Goal: Transaction & Acquisition: Purchase product/service

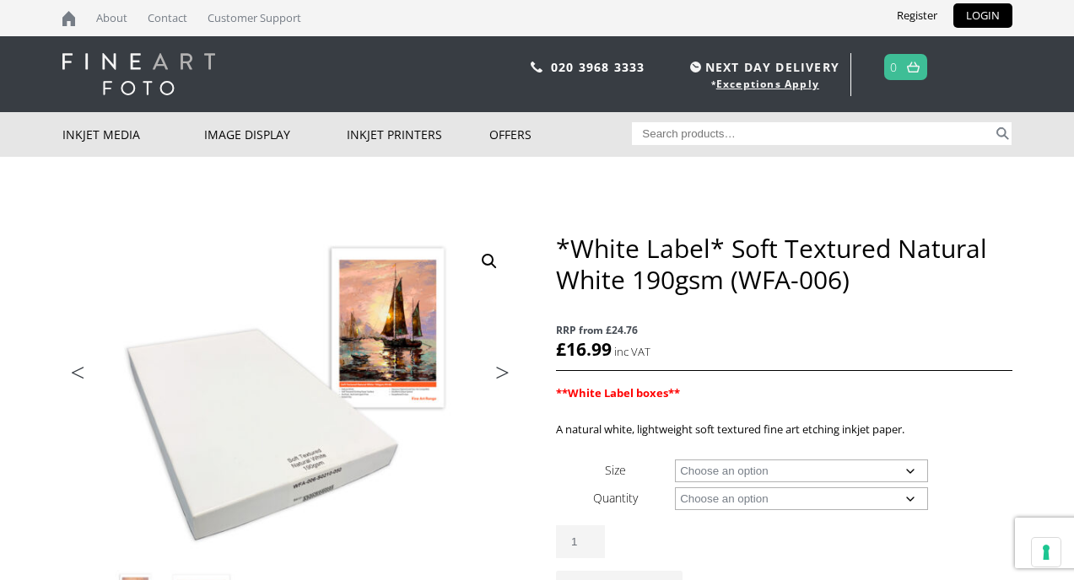
click at [811, 475] on select "Choose an option A4 Sheet A3 Sheet A3+ Sheet A2 Sheet 17" Wide Roll 24" Wide Ro…" at bounding box center [801, 471] width 253 height 23
select select "a4-sheet"
click at [830, 495] on select "Choose an option 25 Sheets" at bounding box center [801, 499] width 253 height 23
select select "25-sheets"
select select "a4-sheet"
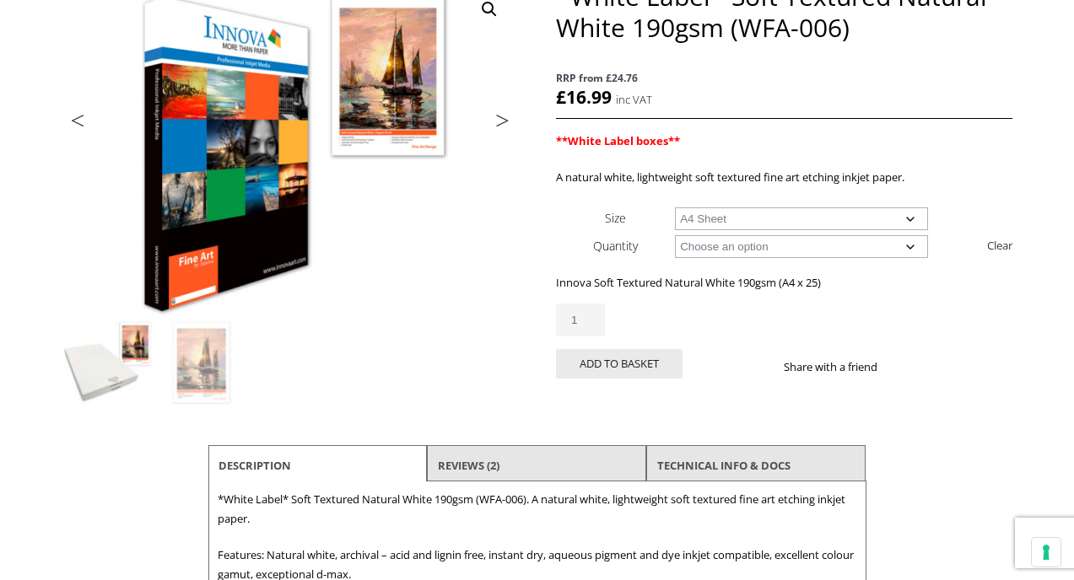
scroll to position [257, 0]
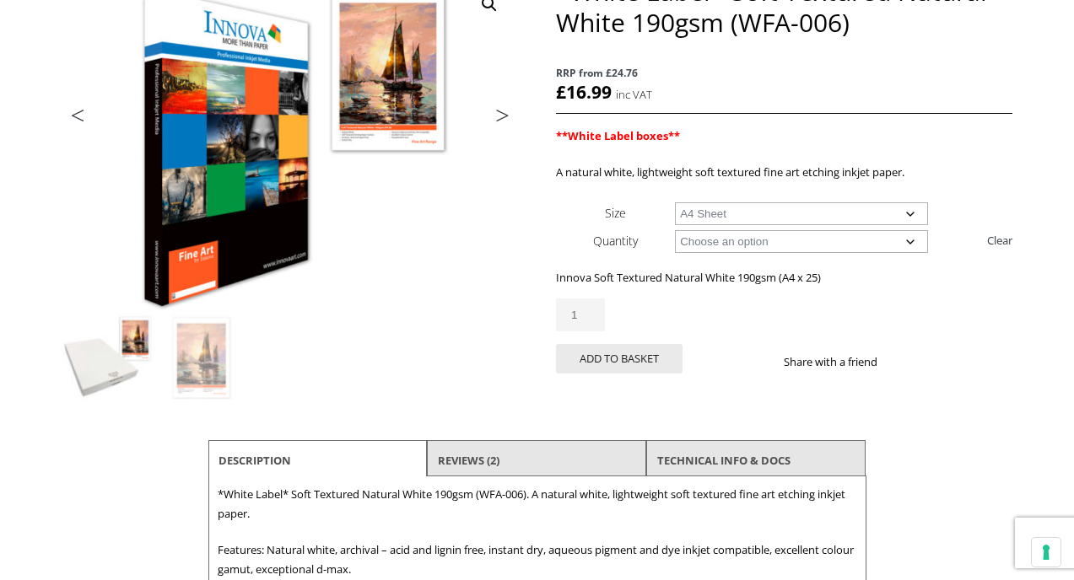
drag, startPoint x: 584, startPoint y: 312, endPoint x: 534, endPoint y: 302, distance: 50.8
click at [535, 304] on div "Previous Next *White Label* Soft Textured Natural White 190gsm (WFA-006) RRP fr…" at bounding box center [537, 309] width 950 height 667
type input "8"
click at [613, 354] on button "Add to basket" at bounding box center [619, 359] width 127 height 30
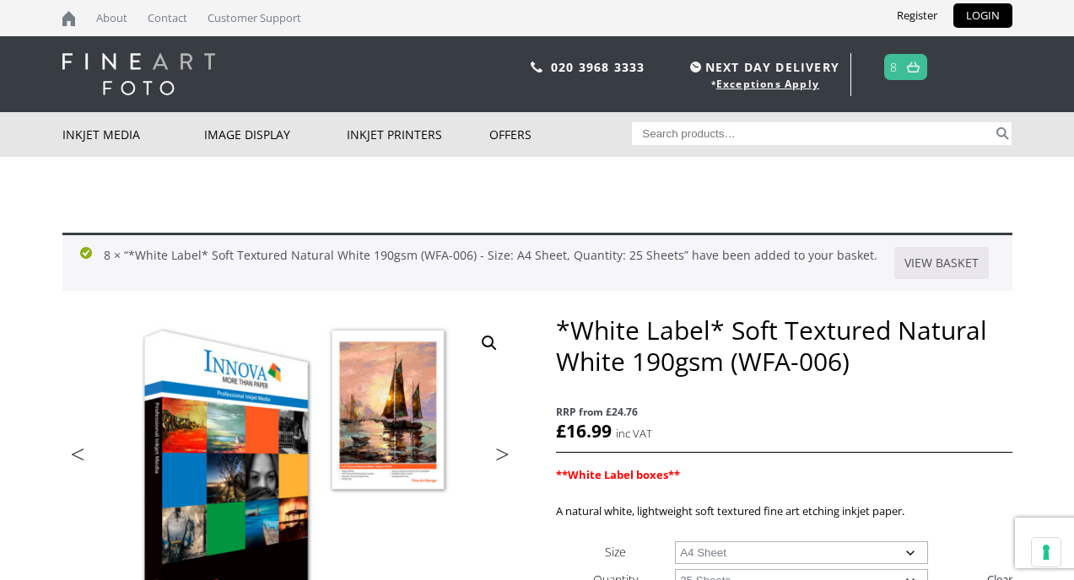
scroll to position [154, 0]
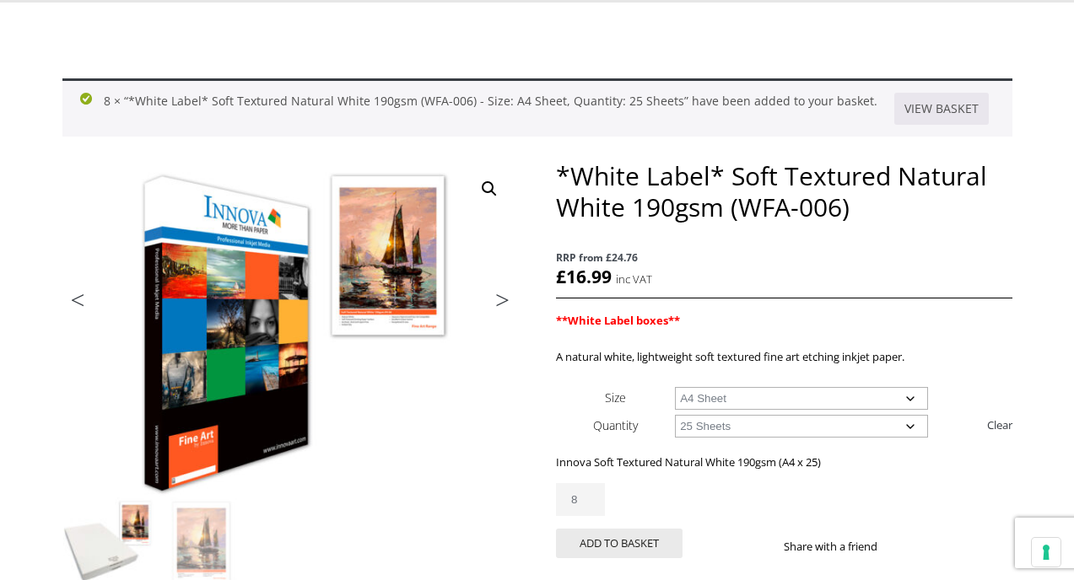
click at [742, 399] on select "Choose an option A4 Sheet A3 Sheet A3+ Sheet A2 Sheet" at bounding box center [801, 398] width 253 height 23
select select "a3-sheet"
click at [723, 430] on select "Choose an option 25 Sheets" at bounding box center [801, 426] width 253 height 23
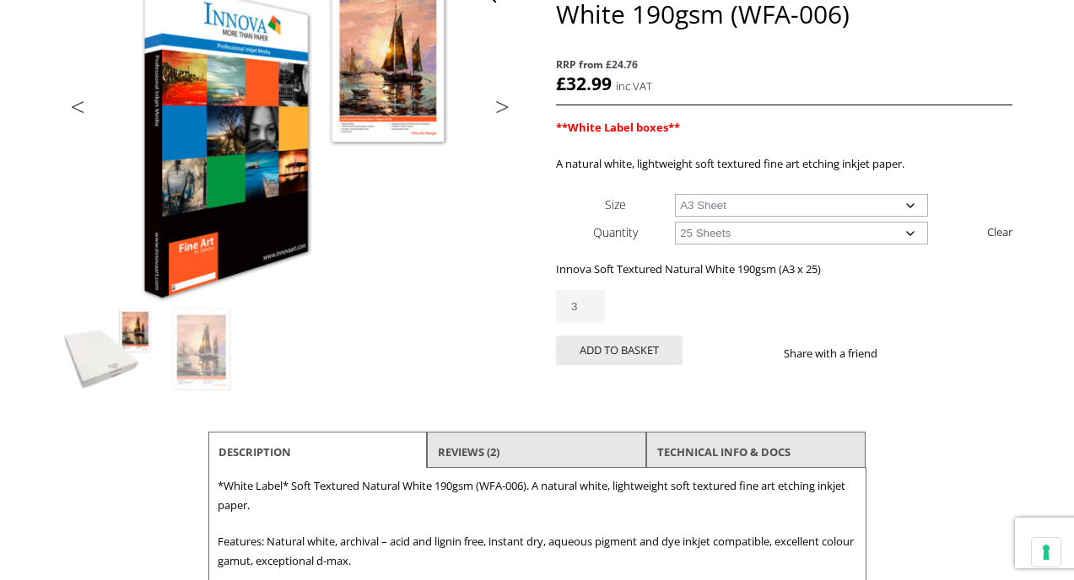
scroll to position [350, 0]
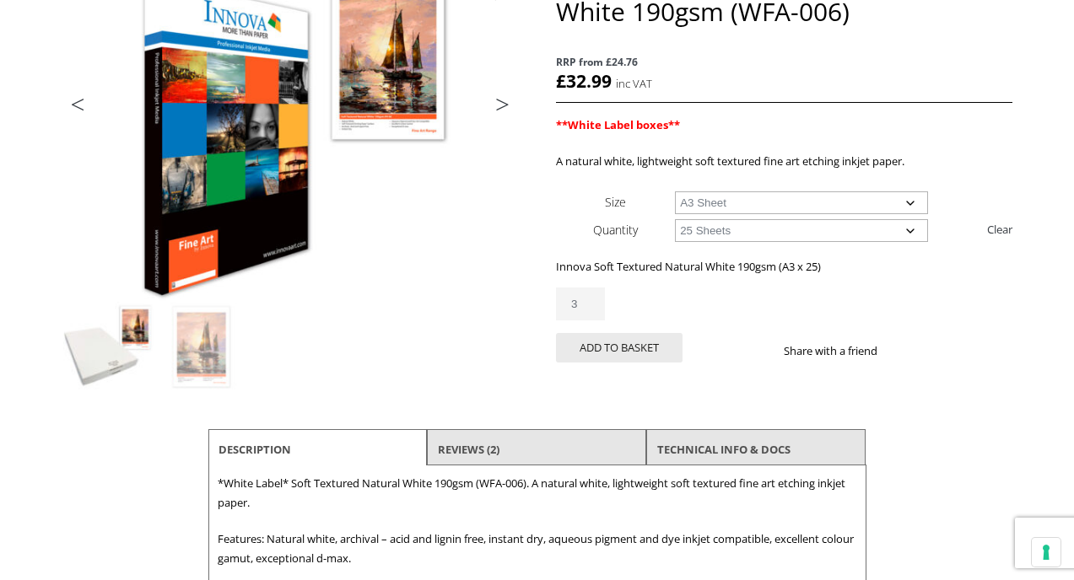
drag, startPoint x: 580, startPoint y: 302, endPoint x: 550, endPoint y: 293, distance: 31.0
click at [551, 293] on div "Previous Next *White Label* Soft Textured Natural White 190gsm (WFA-006) RRP fr…" at bounding box center [537, 298] width 950 height 667
click at [650, 349] on button "Add to basket" at bounding box center [619, 348] width 127 height 30
click at [646, 303] on div "*White Label* Soft Textured Natural White 190gsm (WFA-006) quantity 4" at bounding box center [784, 304] width 456 height 33
drag, startPoint x: 584, startPoint y: 300, endPoint x: 548, endPoint y: 297, distance: 35.6
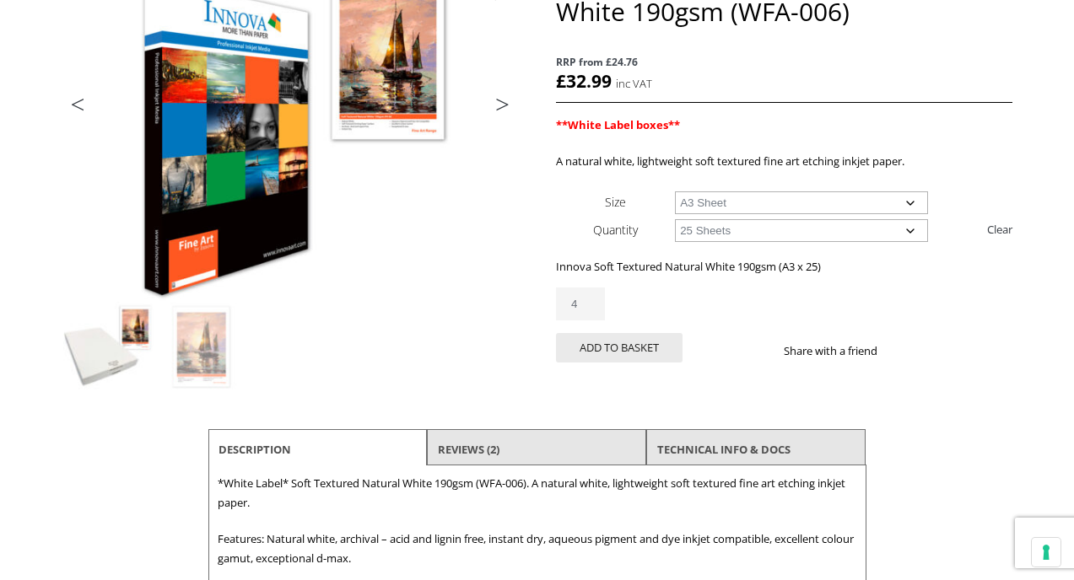
click at [556, 298] on input "4" at bounding box center [580, 304] width 49 height 33
type input "3"
click at [596, 346] on button "Add to basket" at bounding box center [619, 348] width 127 height 30
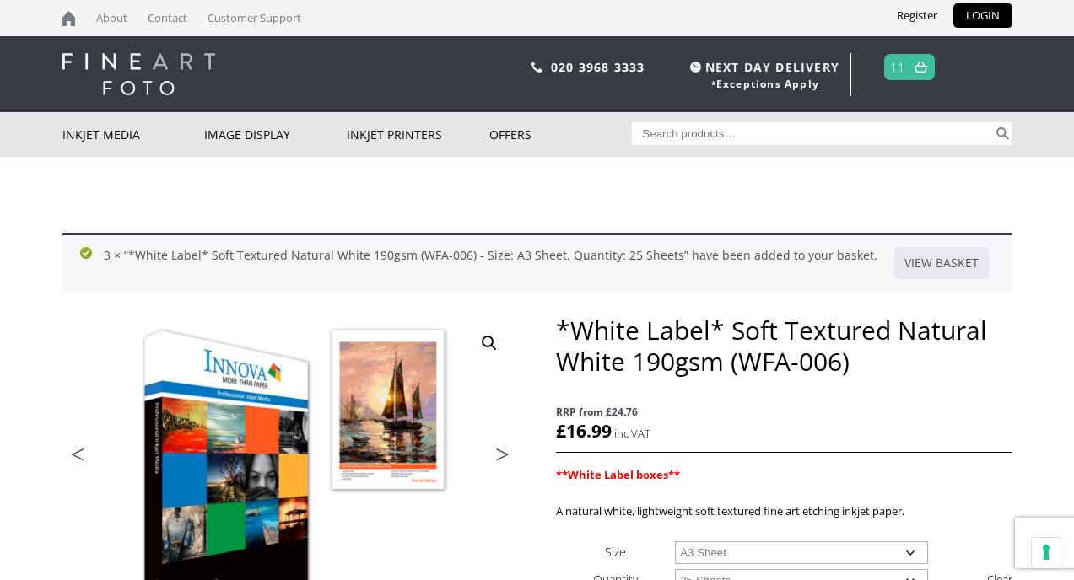
click at [905, 67] on link "11" at bounding box center [897, 67] width 15 height 24
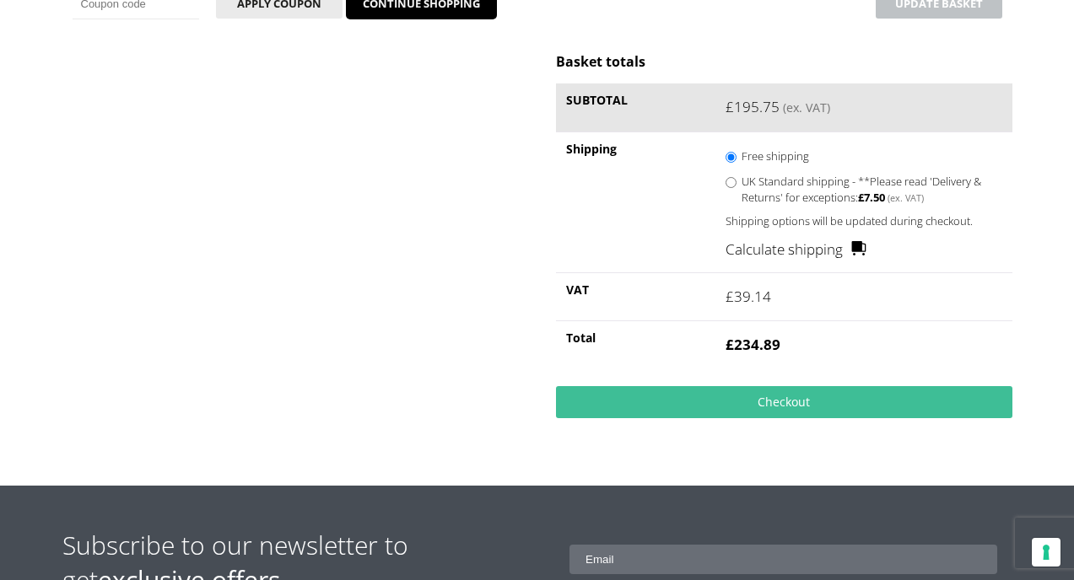
scroll to position [528, 0]
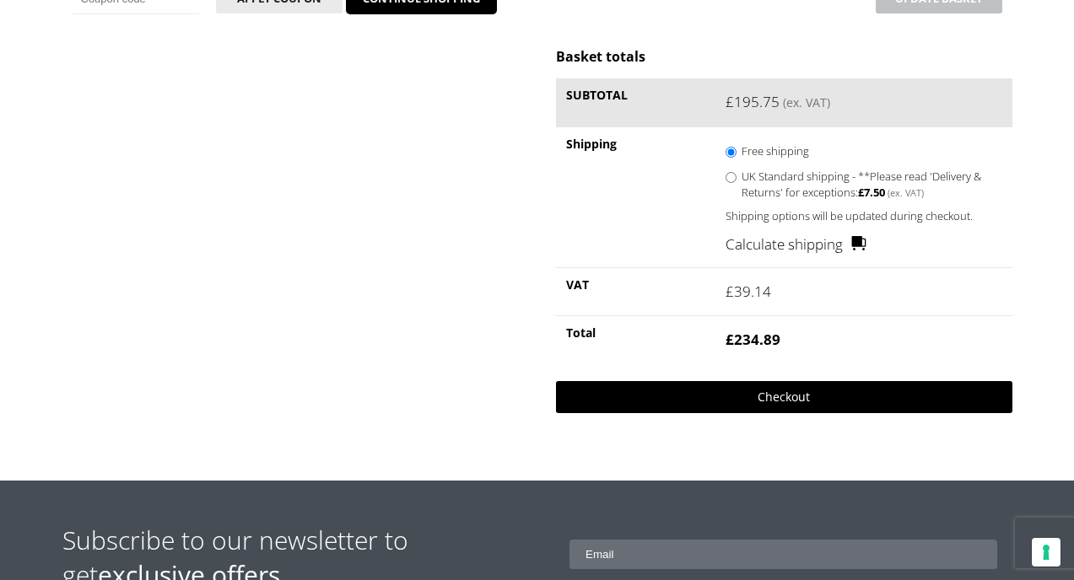
click at [797, 401] on link "Checkout" at bounding box center [784, 397] width 456 height 32
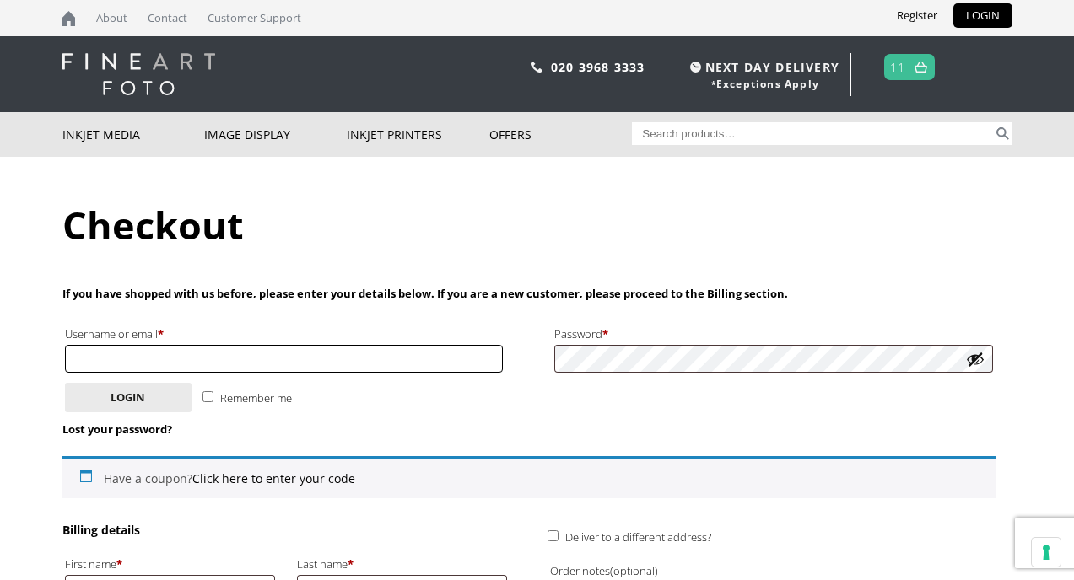
click at [407, 367] on input "Username or email * Required" at bounding box center [284, 359] width 439 height 28
type input "[EMAIL_ADDRESS][DOMAIN_NAME]"
type input "Sophie"
type input "Gowing"
type input "Dairy Cottage, Downash Farm,"
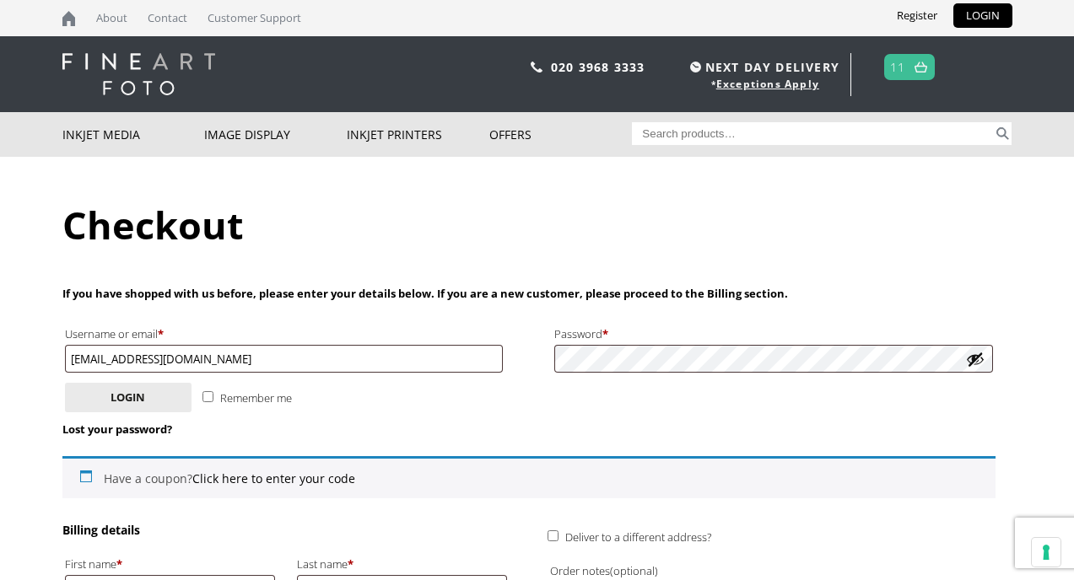
type input "[PERSON_NAME], Flimwell"
type input "Wadhurst"
type input "[GEOGRAPHIC_DATA]"
type input "Tn5 7PS"
type input "[PHONE_NUMBER]"
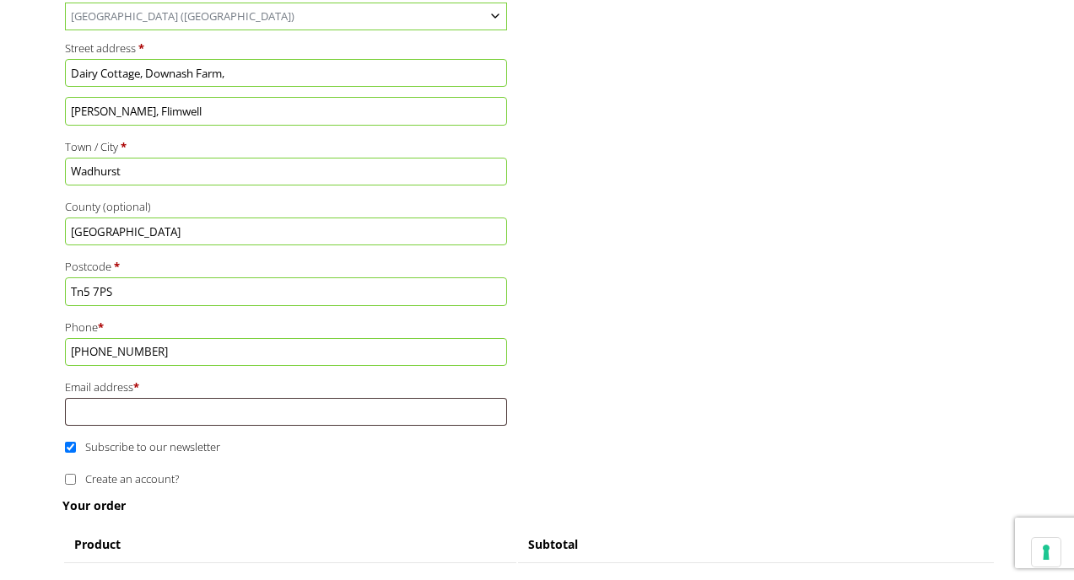
scroll to position [731, 0]
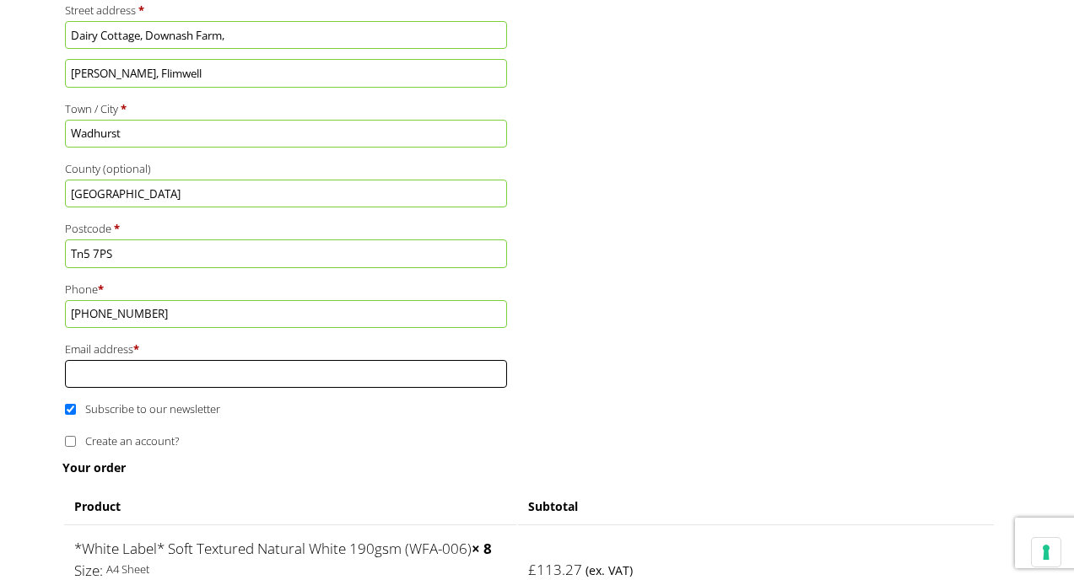
click at [273, 379] on input "Email address *" at bounding box center [286, 374] width 443 height 28
type input "[EMAIL_ADDRESS][DOMAIN_NAME]"
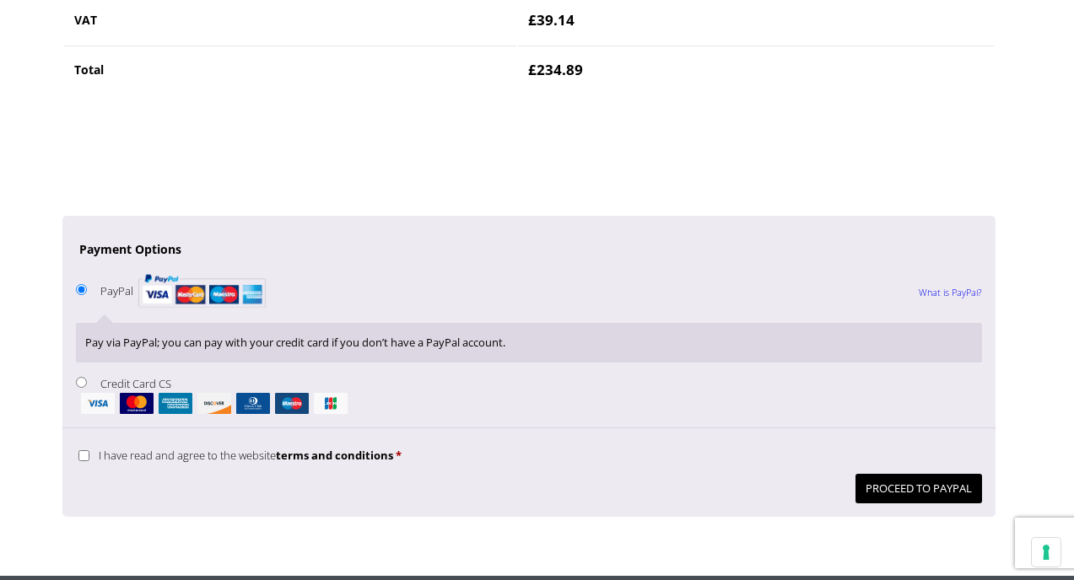
scroll to position [1595, 0]
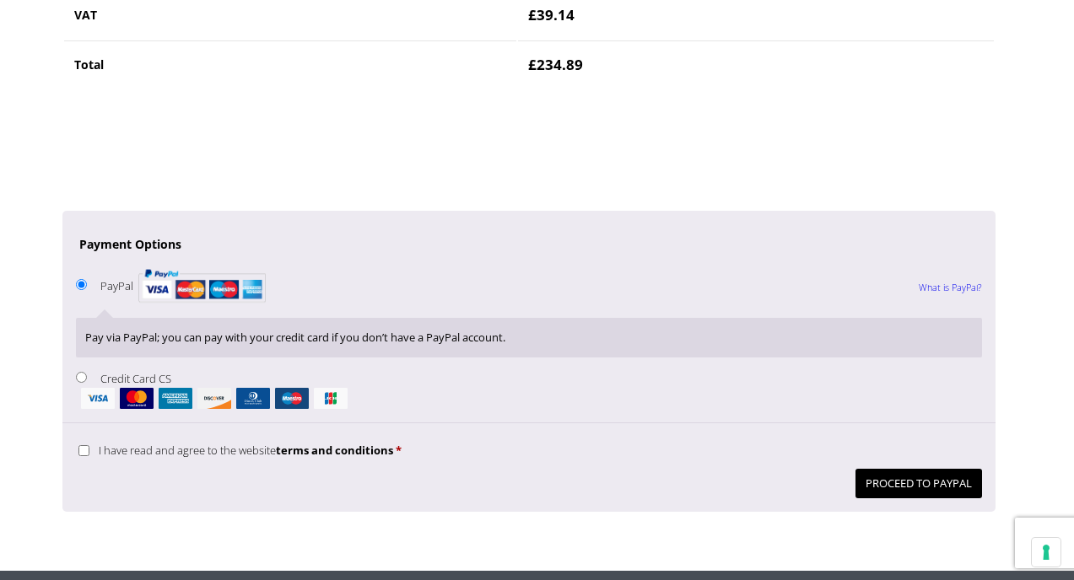
click at [84, 451] on input "I have read and agree to the website terms and conditions *" at bounding box center [83, 450] width 11 height 11
checkbox input "true"
click at [904, 488] on button "Proceed to PayPal" at bounding box center [918, 484] width 127 height 30
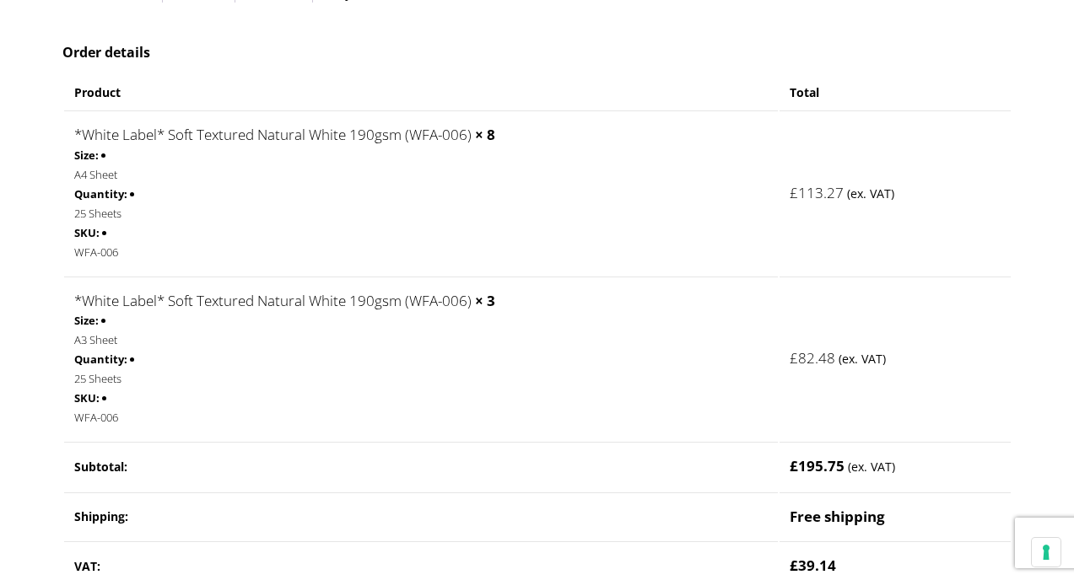
scroll to position [364, 0]
